Goal: Task Accomplishment & Management: Complete application form

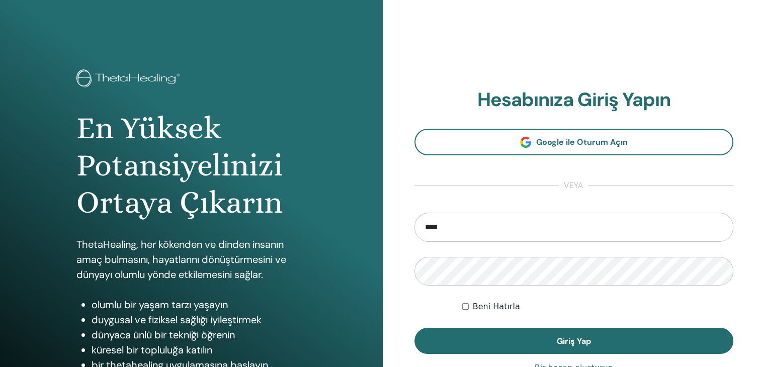
type input "**********"
click at [414, 328] on button "Giriş Yap" at bounding box center [573, 341] width 319 height 26
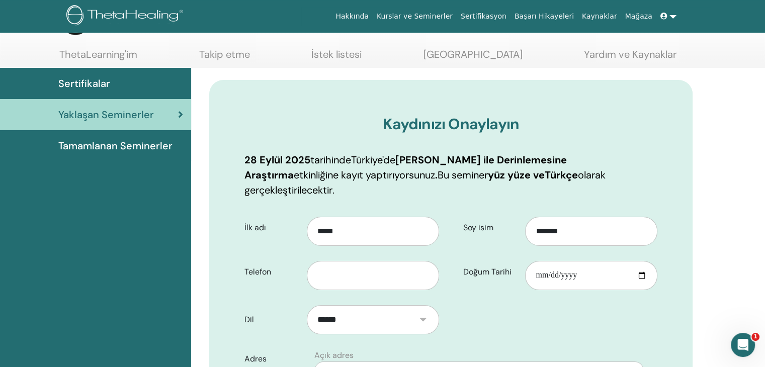
scroll to position [60, 0]
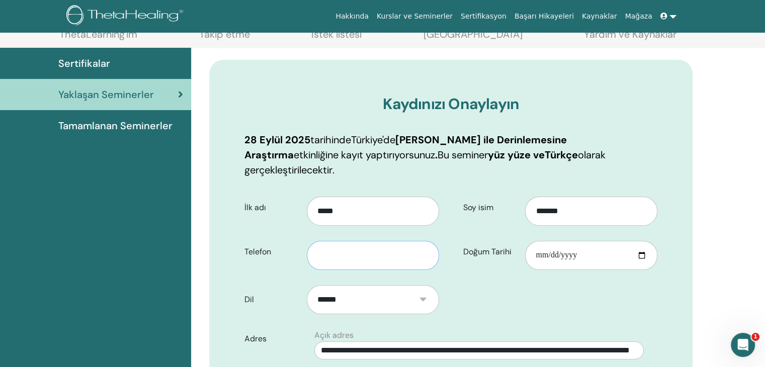
click at [376, 244] on input "text" at bounding box center [373, 255] width 132 height 29
type input "**********"
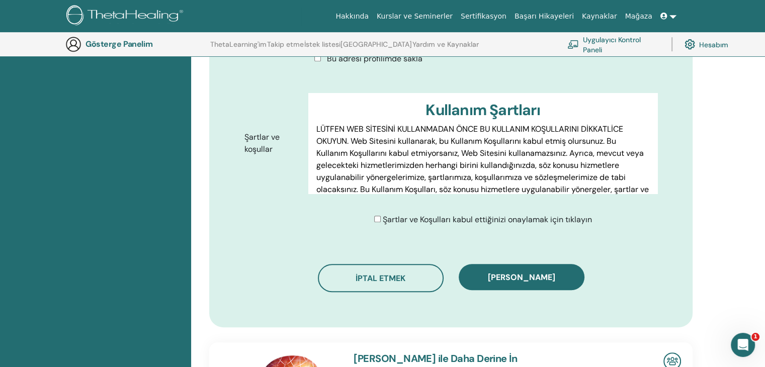
scroll to position [487, 0]
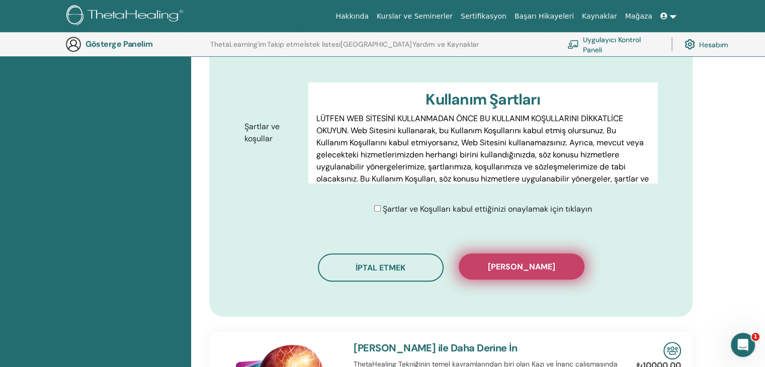
click at [545, 259] on button "[PERSON_NAME]" at bounding box center [522, 266] width 126 height 26
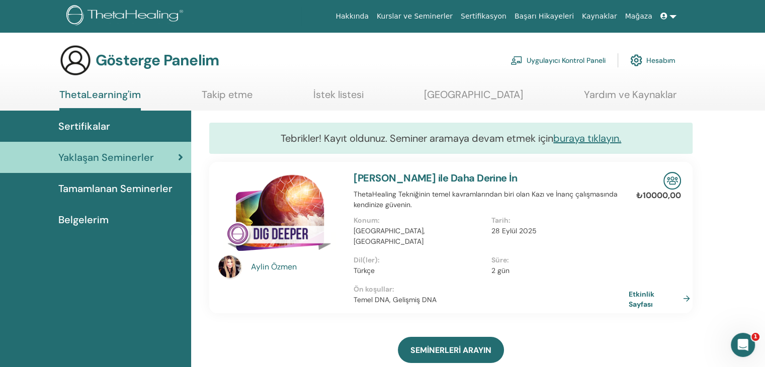
click at [674, 17] on link at bounding box center [668, 16] width 24 height 19
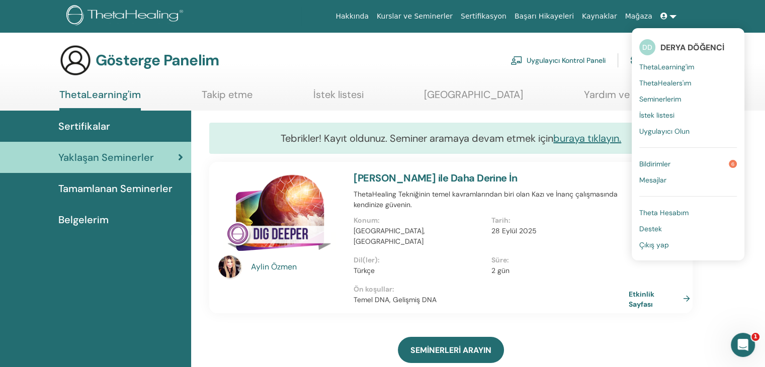
click at [91, 220] on font "Belgelerim" at bounding box center [83, 219] width 50 height 13
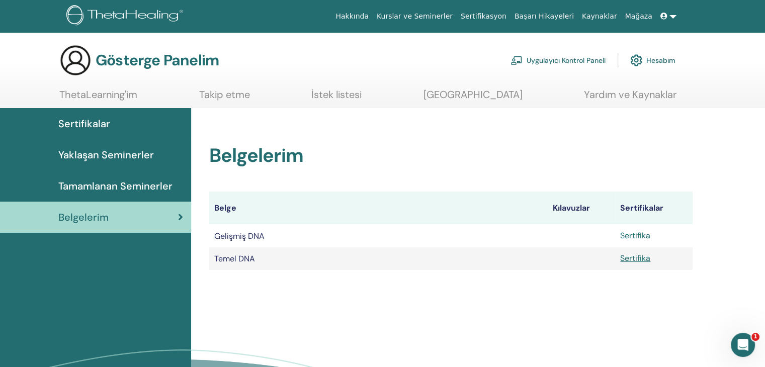
click at [644, 238] on font "Sertifika" at bounding box center [635, 235] width 30 height 11
click at [677, 15] on link at bounding box center [668, 16] width 24 height 19
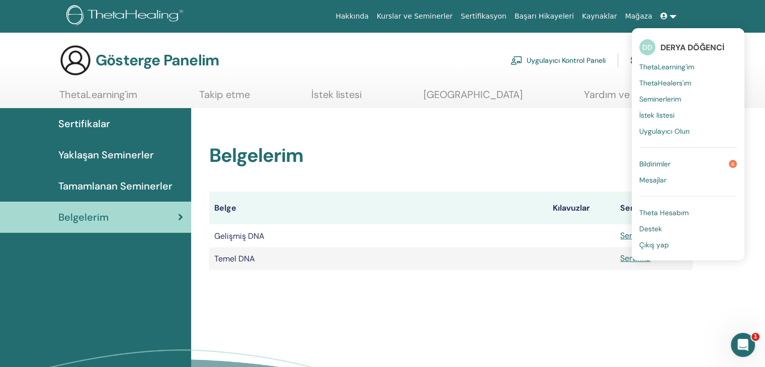
click at [654, 240] on font "Çıkış yap" at bounding box center [654, 244] width 30 height 9
